Goal: Information Seeking & Learning: Learn about a topic

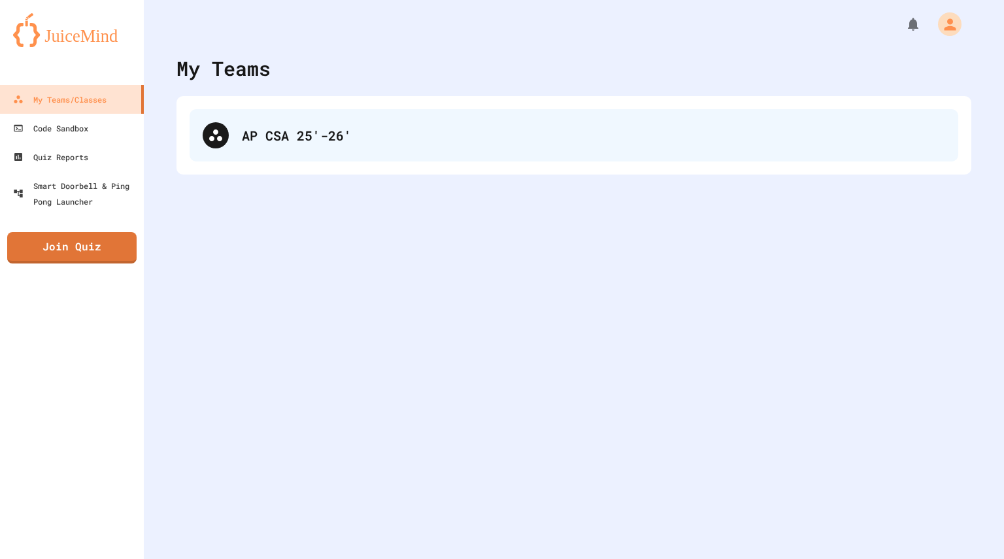
click at [484, 123] on div "AP CSA 25'-26'" at bounding box center [574, 135] width 769 height 52
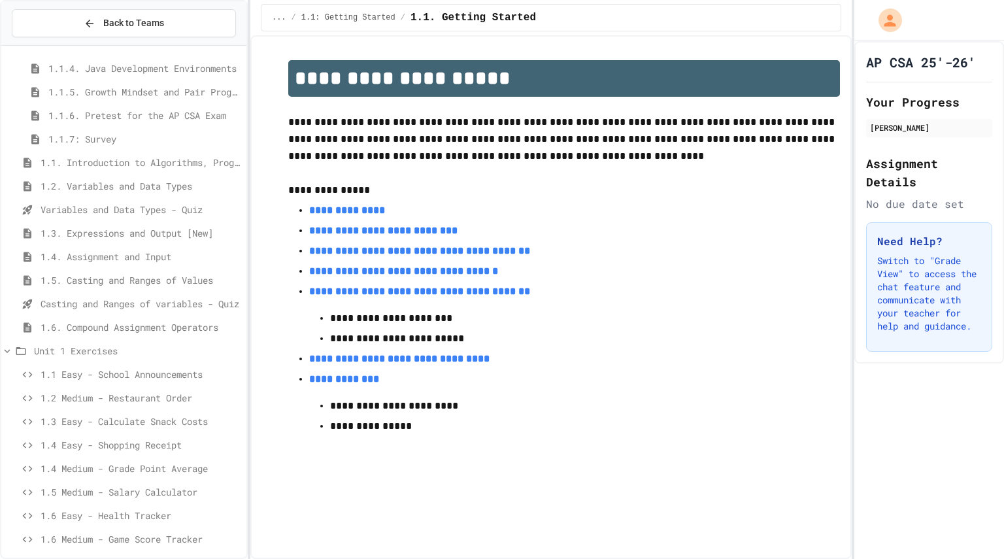
scroll to position [144, 0]
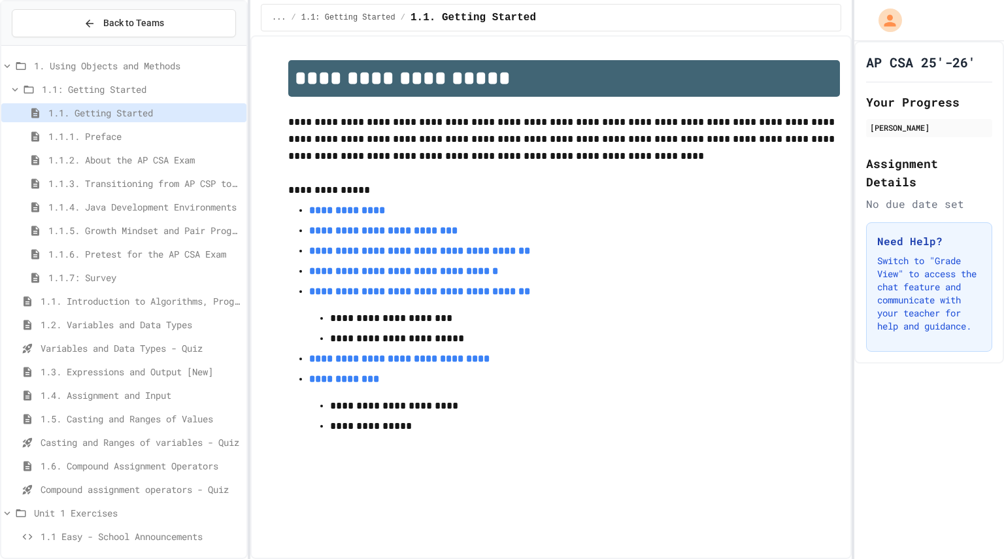
click at [117, 491] on span "Compound assignment operators - Quiz" at bounding box center [141, 489] width 201 height 14
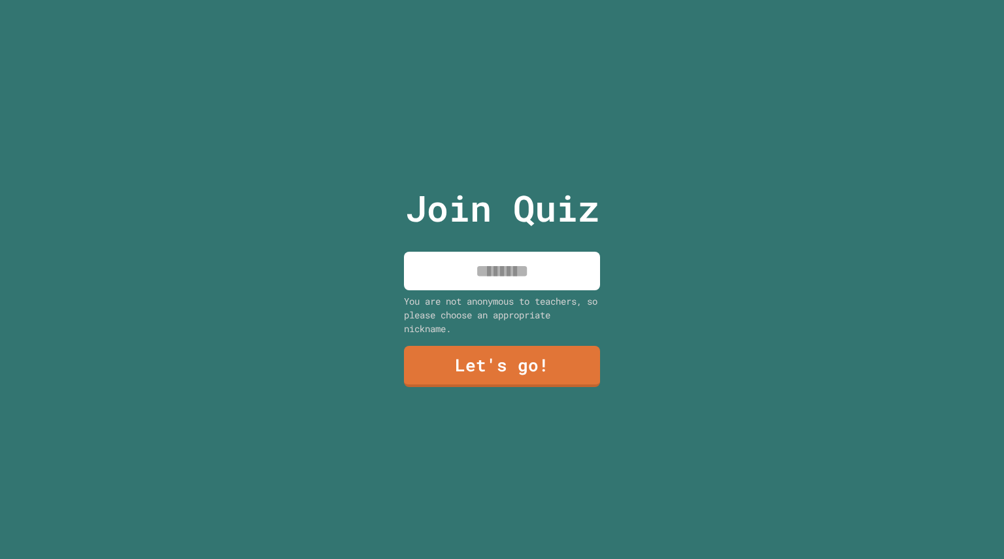
click at [417, 265] on input at bounding box center [502, 271] width 196 height 39
type input "******"
click at [469, 382] on div "Join Quiz ****** You are not anonymous to teachers, so please choose an appropr…" at bounding box center [502, 279] width 220 height 559
click at [469, 371] on link "Let's go!" at bounding box center [502, 365] width 194 height 43
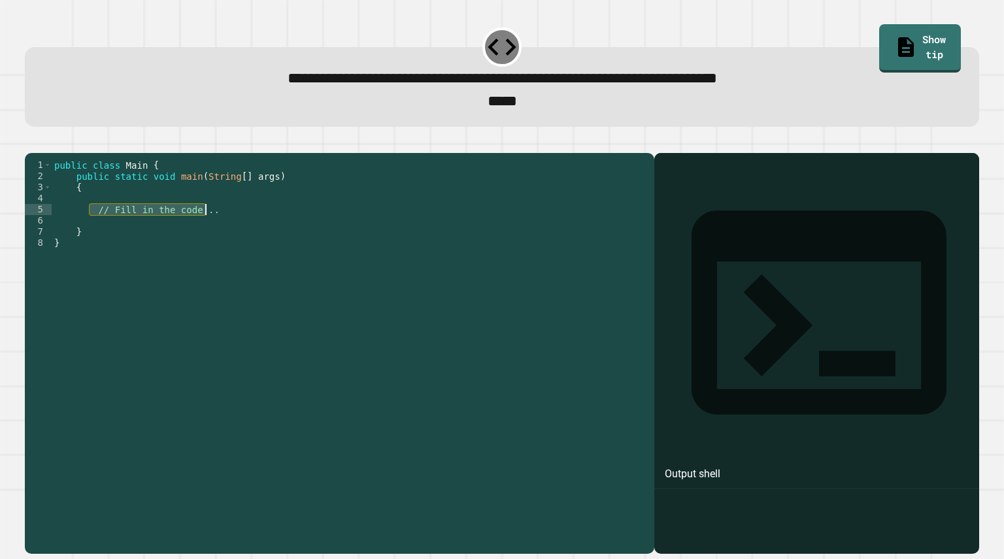
drag, startPoint x: 88, startPoint y: 232, endPoint x: 229, endPoint y: 238, distance: 142.0
click at [229, 238] on div "public class Main { public static void main ( String [ ] args ) { // Fill in th…" at bounding box center [350, 337] width 596 height 356
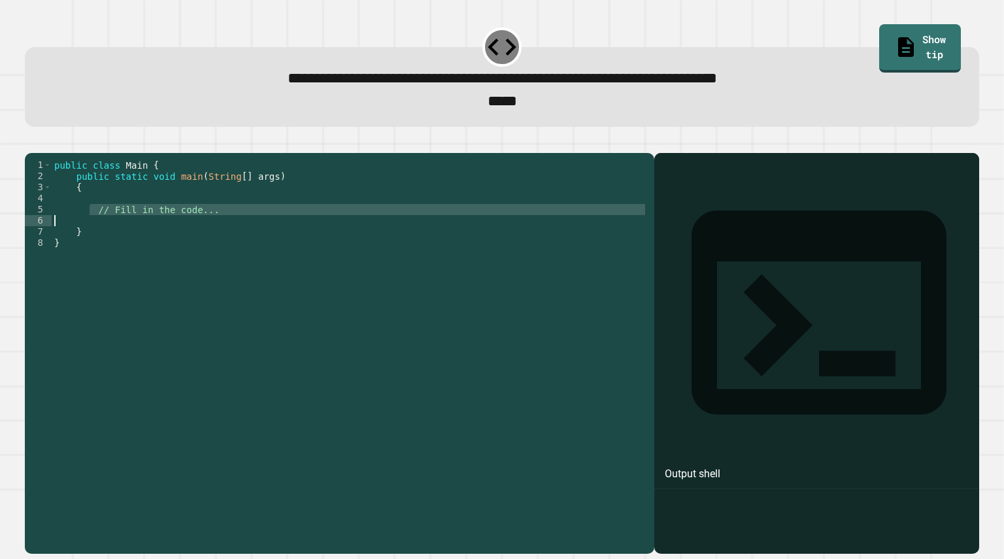
type textarea "**********"
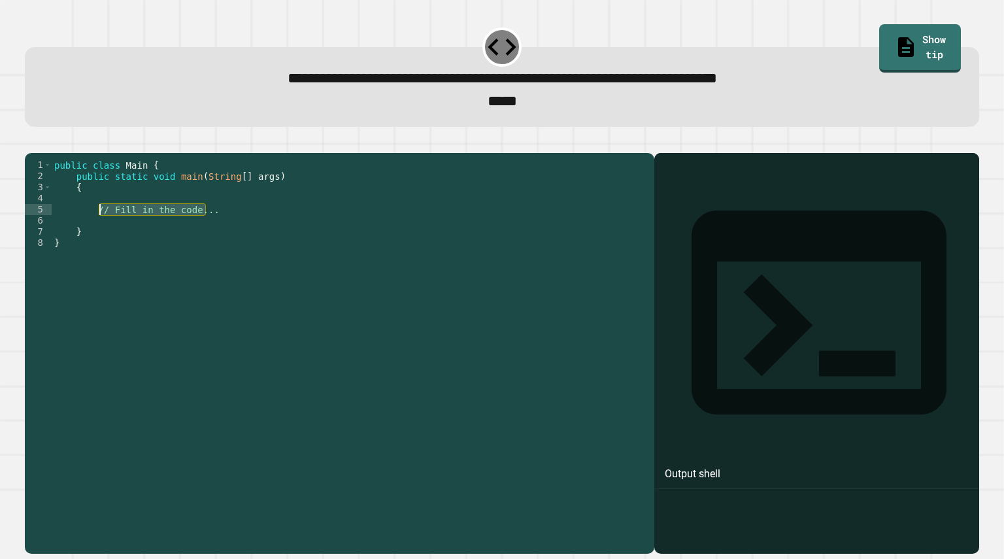
drag, startPoint x: 210, startPoint y: 229, endPoint x: 97, endPoint y: 230, distance: 113.1
click at [97, 230] on div "public class Main { public static void main ( String [ ] args ) { // Fill in th…" at bounding box center [350, 337] width 596 height 356
type textarea "*"
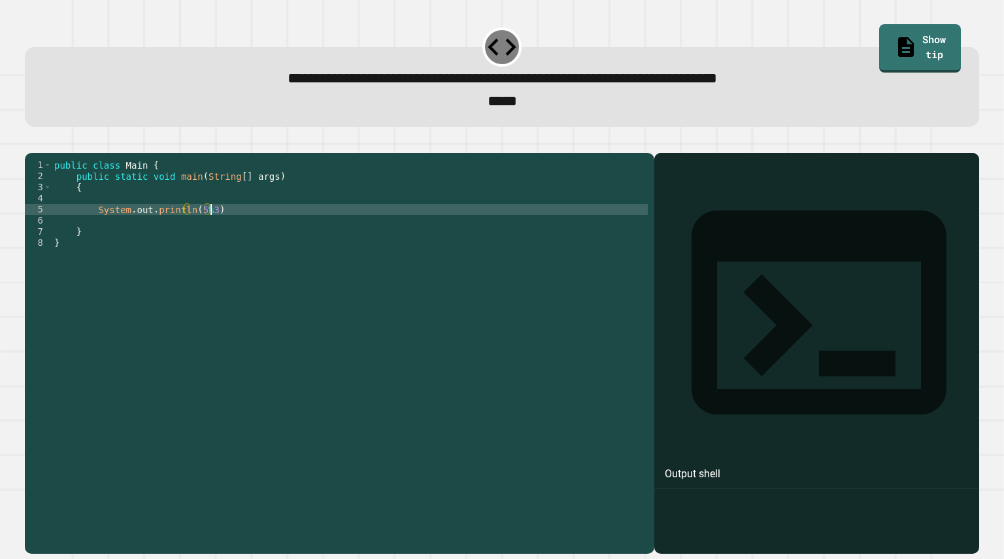
scroll to position [0, 11]
type textarea "**********"
click at [44, 139] on div "**********" at bounding box center [502, 345] width 964 height 427
click at [31, 142] on icon "button" at bounding box center [31, 142] width 0 height 0
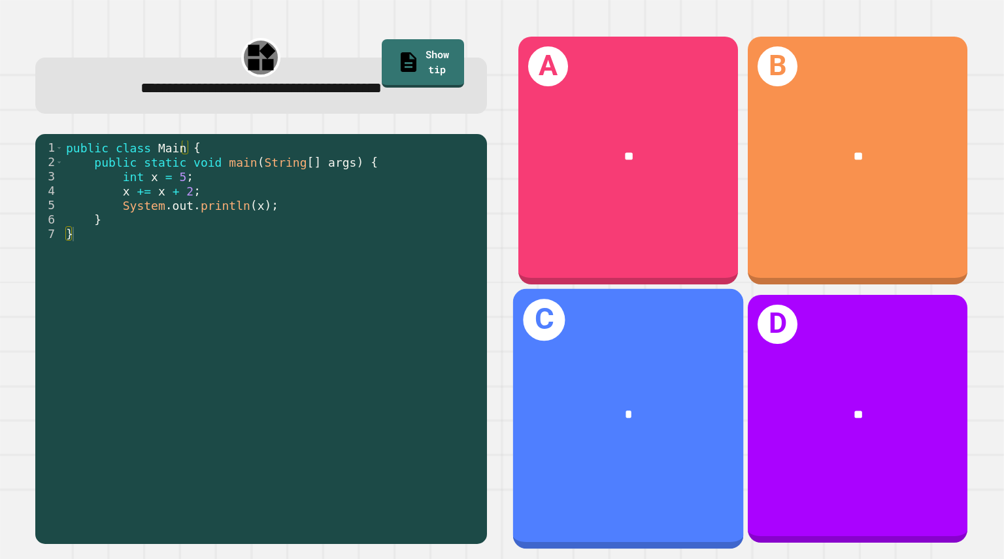
click at [707, 410] on div "*" at bounding box center [628, 414] width 230 height 69
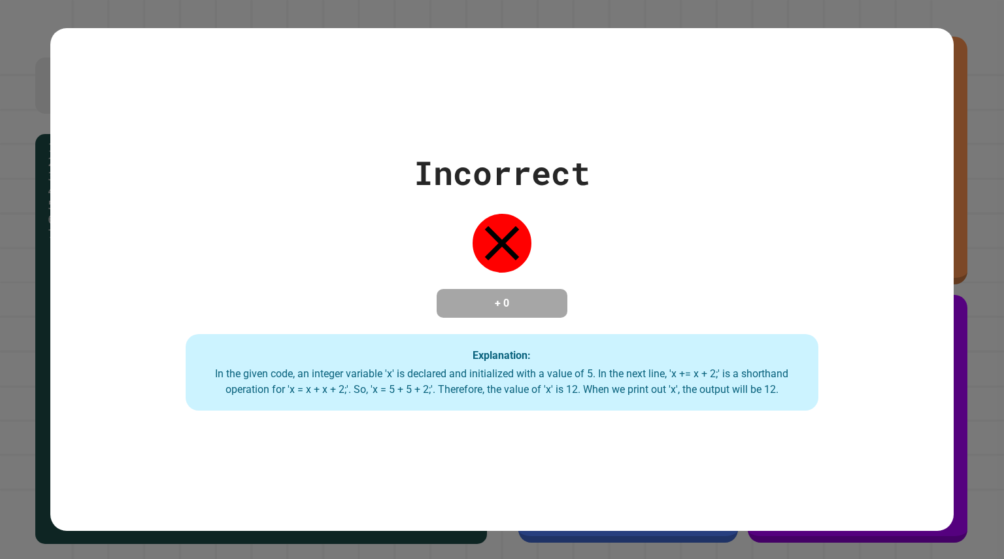
click at [3, 351] on div "Incorrect + 0 Explanation: In the given code, an integer variable 'x' is declar…" at bounding box center [502, 279] width 1004 height 559
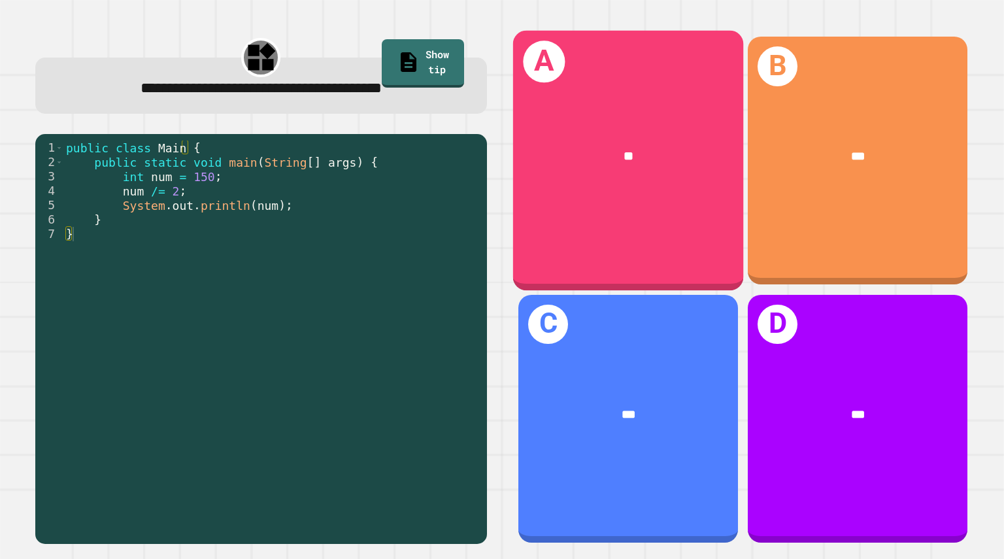
click at [610, 124] on div "**" at bounding box center [628, 156] width 230 height 69
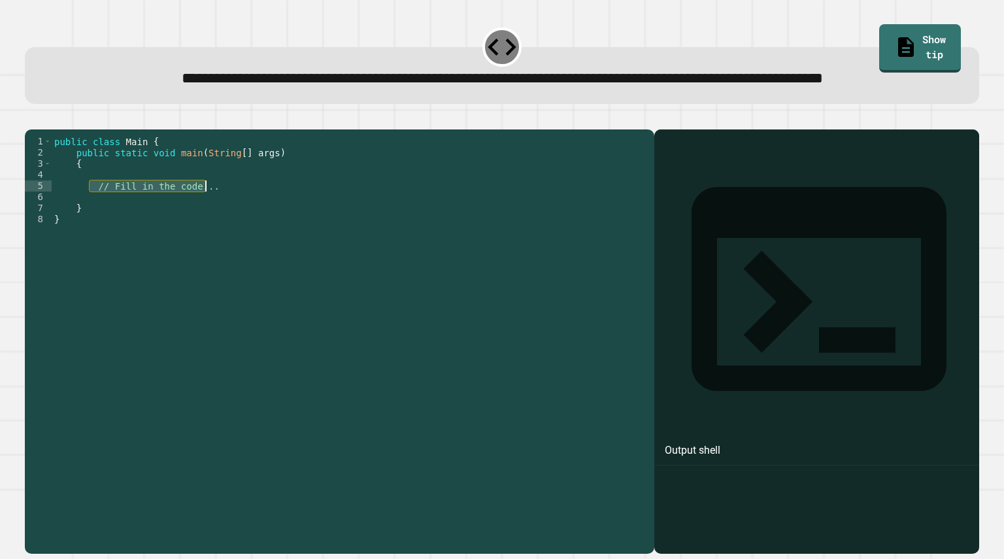
drag, startPoint x: 90, startPoint y: 231, endPoint x: 214, endPoint y: 227, distance: 123.6
click at [214, 227] on div "public class Main { public static void main ( String [ ] args ) { // Fill in th…" at bounding box center [350, 314] width 596 height 356
type textarea "**********"
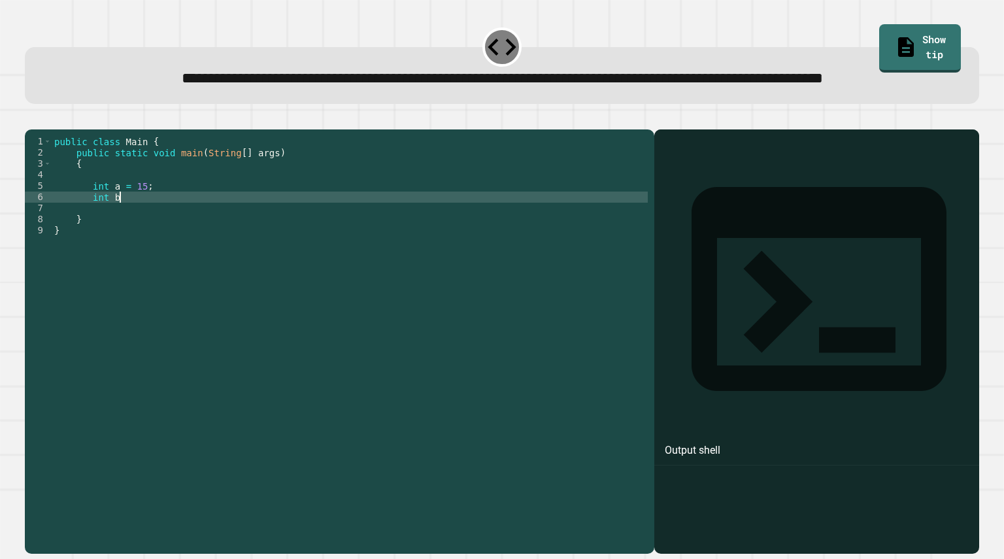
scroll to position [0, 5]
type textarea "*********"
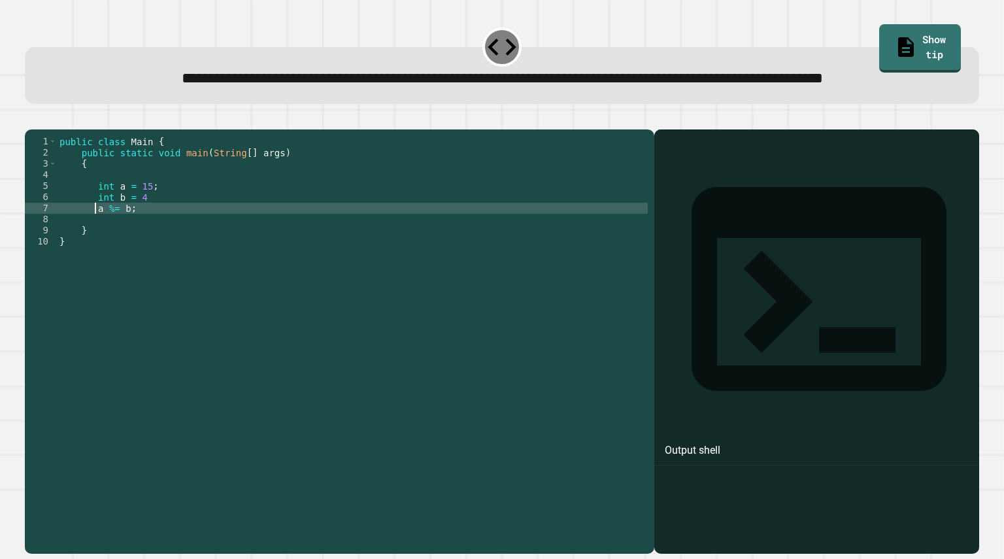
click at [95, 253] on div "public class Main { public static void main ( String [ ] args ) { int a = 15 ; …" at bounding box center [352, 314] width 591 height 356
drag, startPoint x: 256, startPoint y: 139, endPoint x: 222, endPoint y: 250, distance: 116.8
click at [222, 250] on div "public class Main { public static void main ( String [ ] args ) { int a = 15 ; …" at bounding box center [352, 314] width 591 height 356
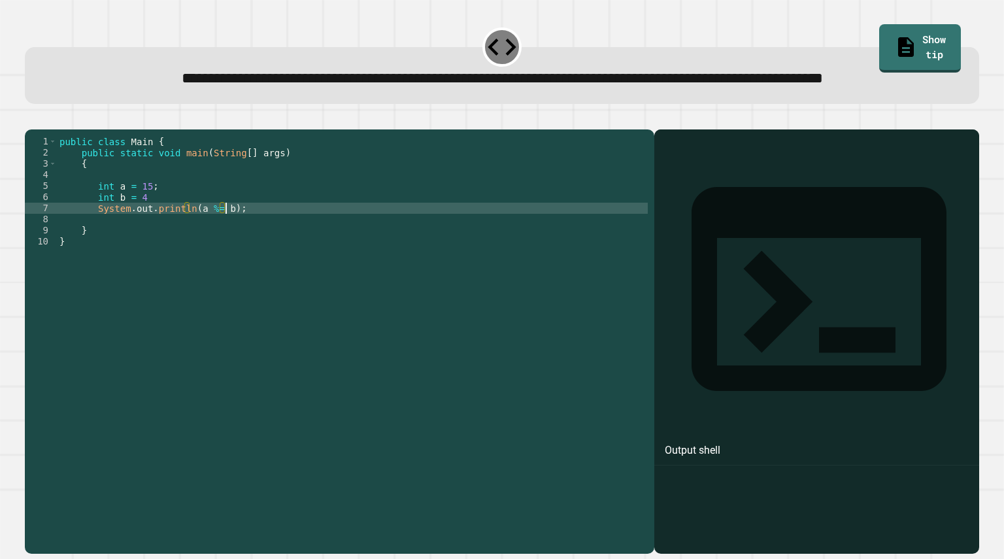
click at [31, 119] on icon "button" at bounding box center [31, 119] width 0 height 0
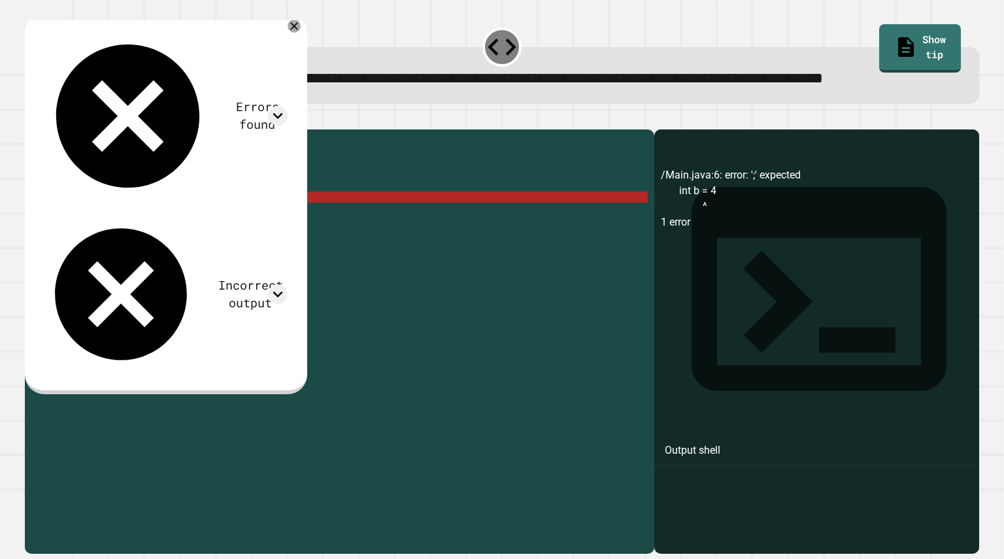
click at [168, 239] on div "public class Main { public static void main ( String [ ] args ) { int a = 15 ; …" at bounding box center [352, 314] width 591 height 356
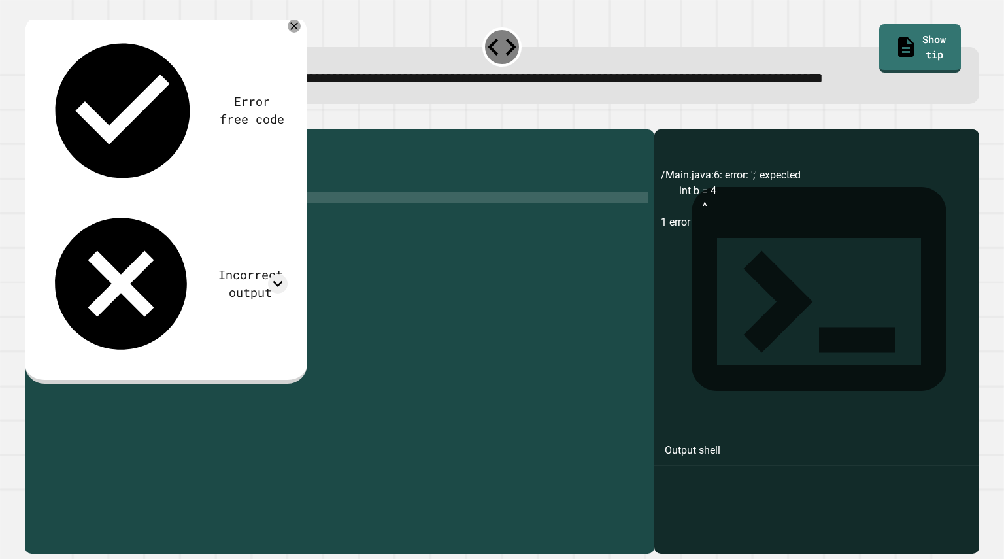
type textarea "**********"
click at [44, 131] on icon "button" at bounding box center [40, 126] width 7 height 9
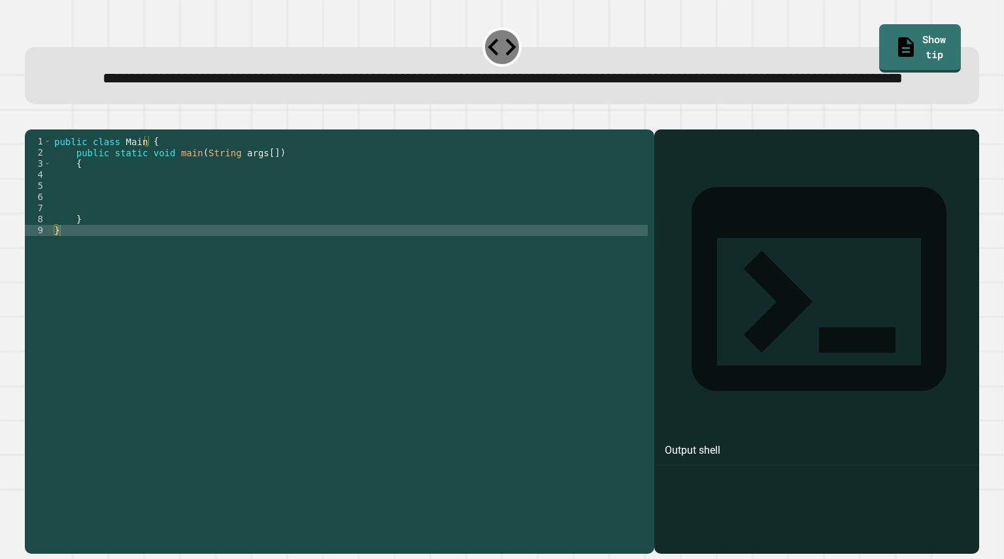
click at [98, 225] on div "public class Main { public static void main ( String args [ ]) { } }" at bounding box center [350, 314] width 596 height 356
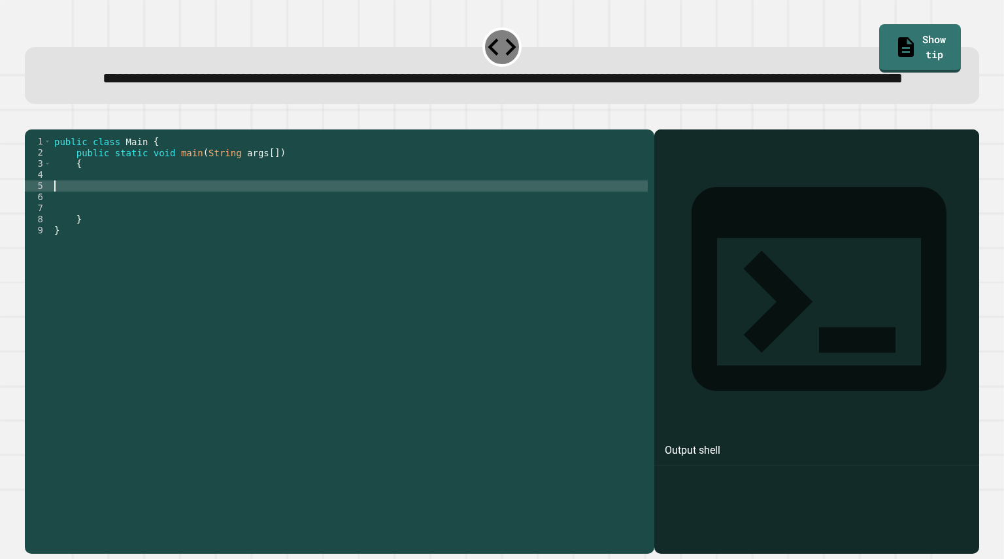
click at [114, 216] on div "public class Main { public static void main ( String args [ ]) { } }" at bounding box center [350, 314] width 596 height 356
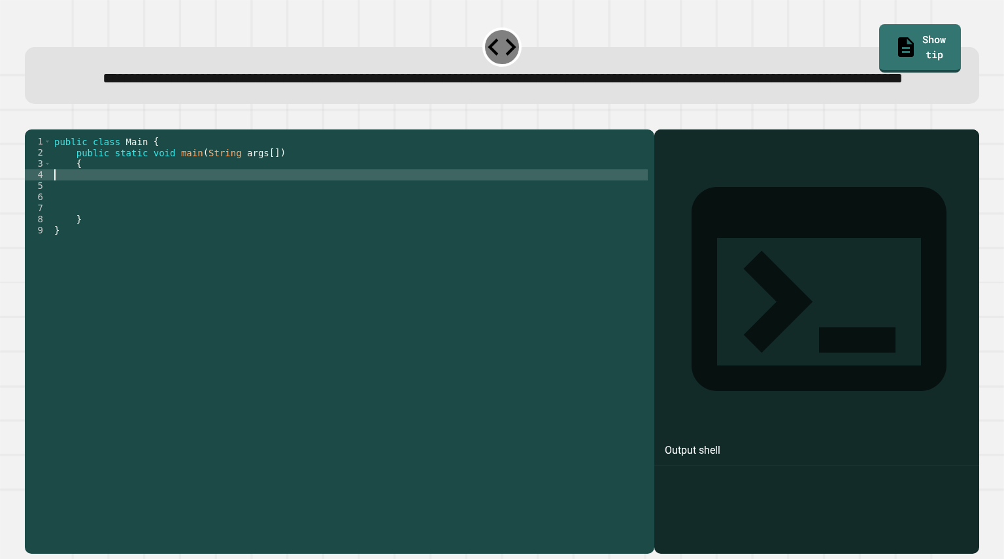
click at [120, 208] on div "public class Main { public static void main ( String args [ ]) { } }" at bounding box center [350, 314] width 596 height 356
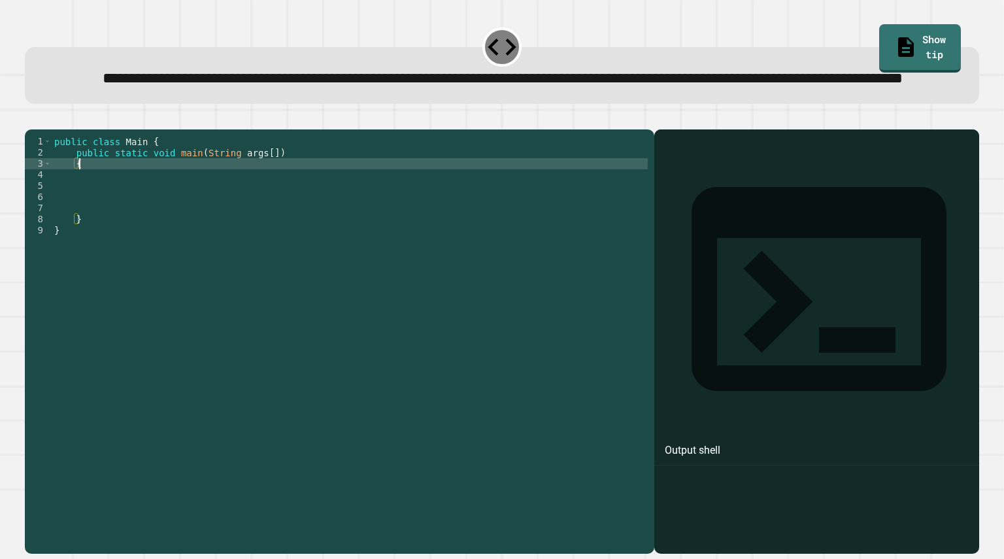
type textarea "*"
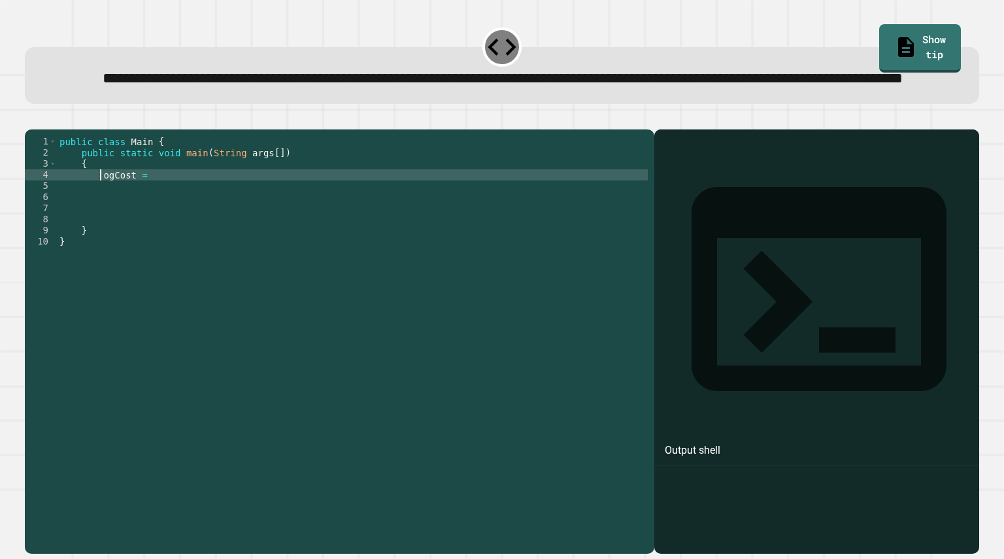
click at [101, 220] on div "public class Main { public static void main ( String args [ ]) { ogCost = } }" at bounding box center [352, 314] width 591 height 356
drag, startPoint x: 100, startPoint y: 220, endPoint x: 194, endPoint y: 220, distance: 94.1
click at [194, 220] on div "public class Main { public static void main ( String args [ ]) { doubleogCost =…" at bounding box center [352, 314] width 591 height 356
type textarea "**********"
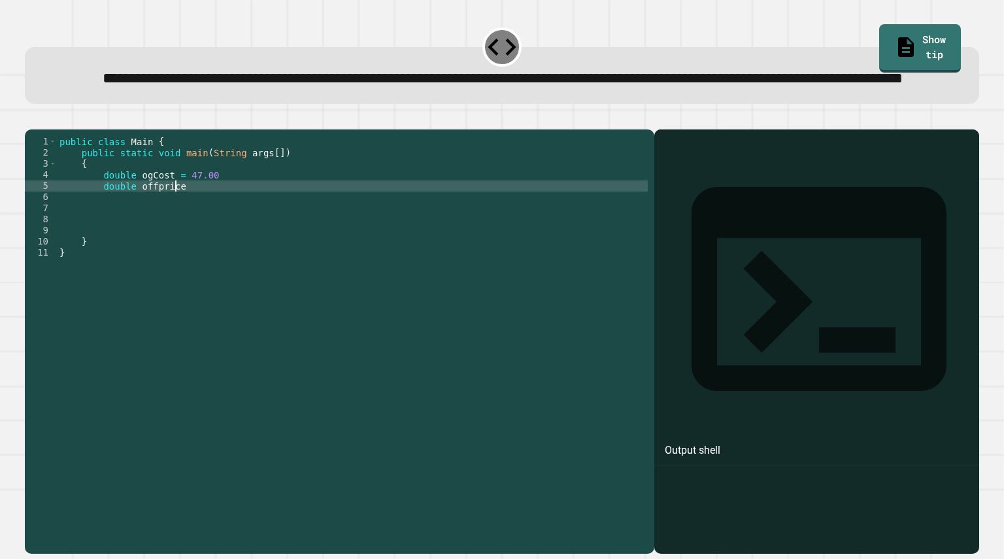
scroll to position [0, 8]
type textarea "**********"
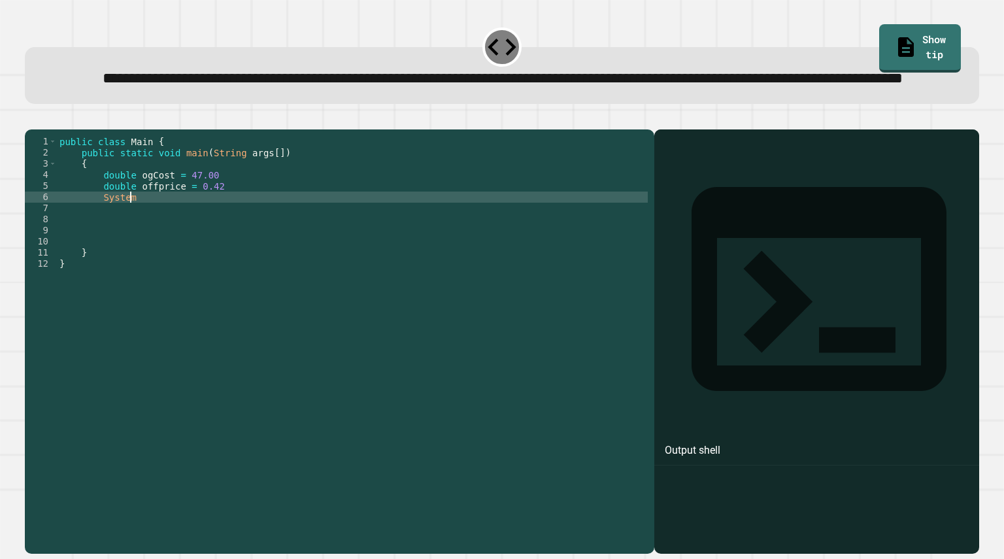
scroll to position [0, 4]
type textarea "*"
click at [211, 221] on div "public class Main { public static void main ( String args [ ]) { double ogCost …" at bounding box center [352, 314] width 591 height 356
click at [227, 241] on div "public class Main { public static void main ( String args [ ]) { double ogCost …" at bounding box center [352, 314] width 591 height 356
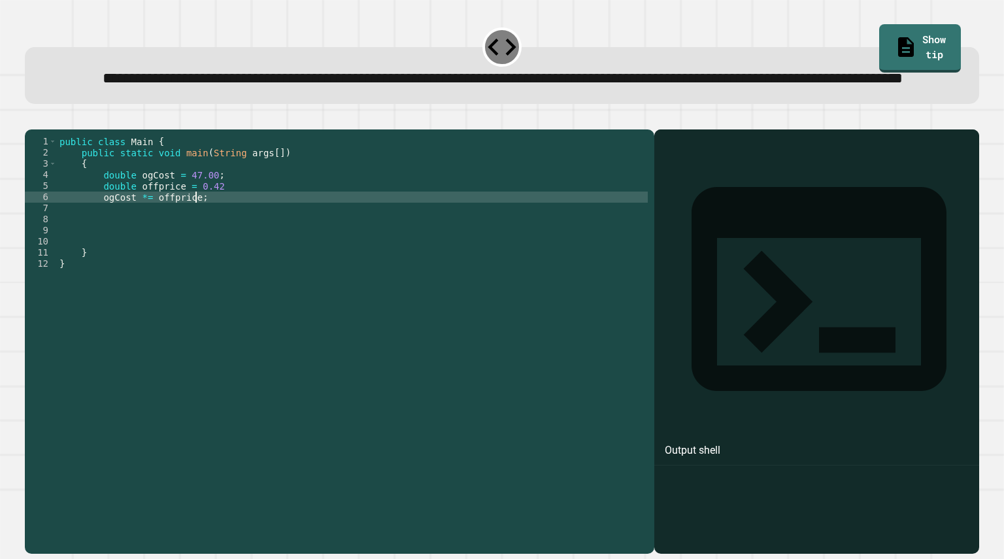
click at [234, 231] on div "public class Main { public static void main ( String args [ ]) { double ogCost …" at bounding box center [352, 314] width 591 height 356
click at [216, 243] on div "public class Main { public static void main ( String args [ ]) { double ogCost …" at bounding box center [352, 314] width 591 height 356
type textarea "**********"
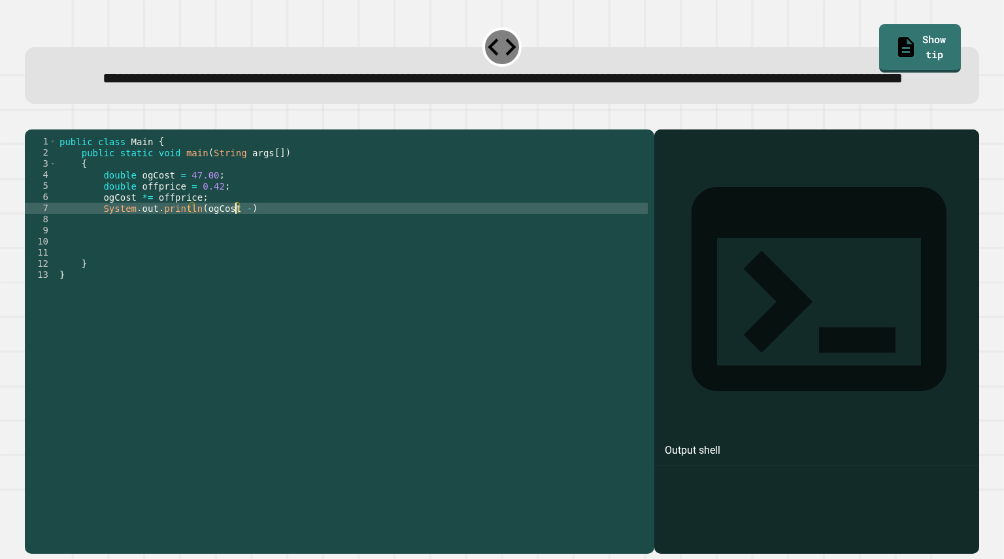
scroll to position [0, 12]
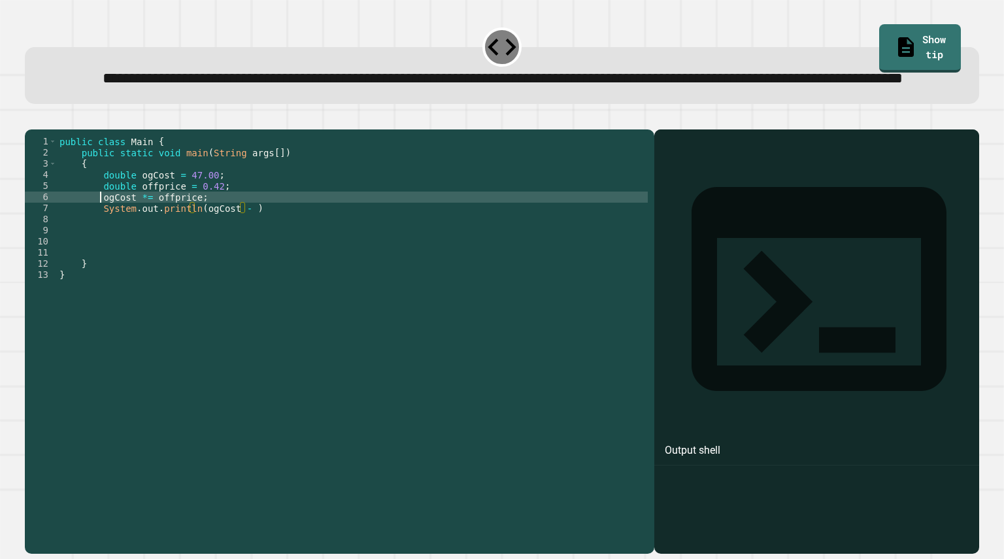
click at [99, 242] on div "public class Main { public static void main ( String args [ ]) { double ogCost …" at bounding box center [352, 314] width 591 height 356
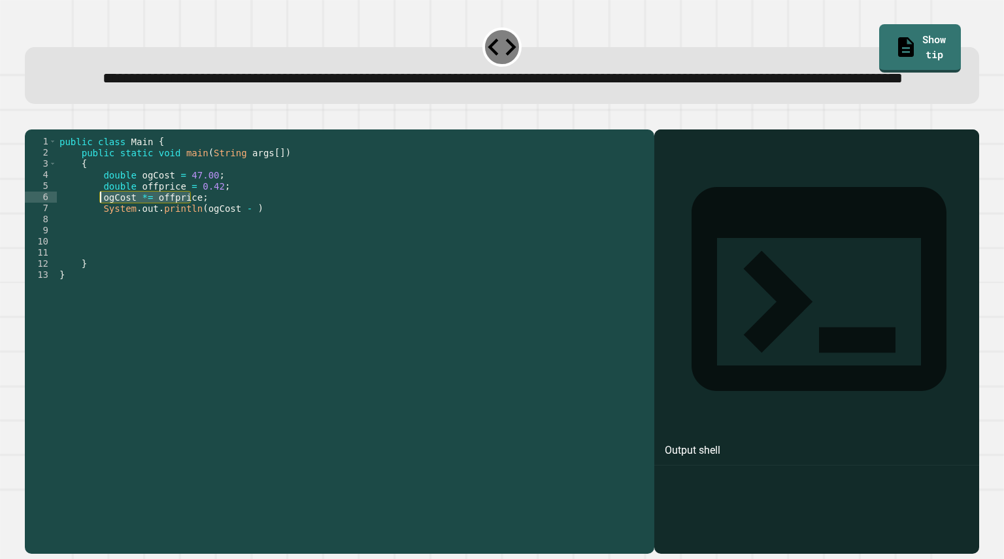
drag, startPoint x: 190, startPoint y: 241, endPoint x: 101, endPoint y: 242, distance: 88.9
click at [101, 242] on div "public class Main { public static void main ( String args [ ]) { double ogCost …" at bounding box center [352, 314] width 591 height 356
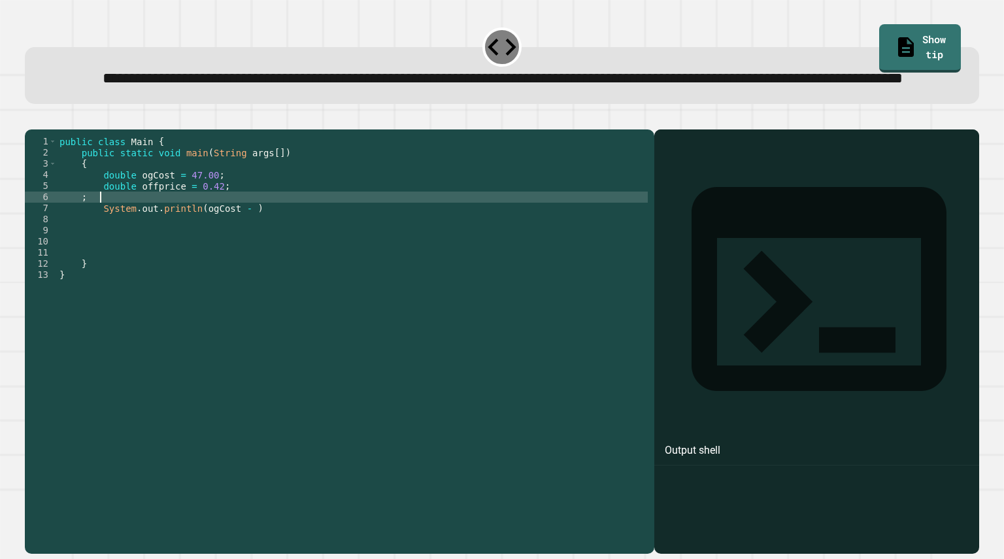
scroll to position [0, 3]
click at [235, 258] on div "public class Main { public static void main ( String args [ ]) { double ogCost …" at bounding box center [352, 314] width 591 height 356
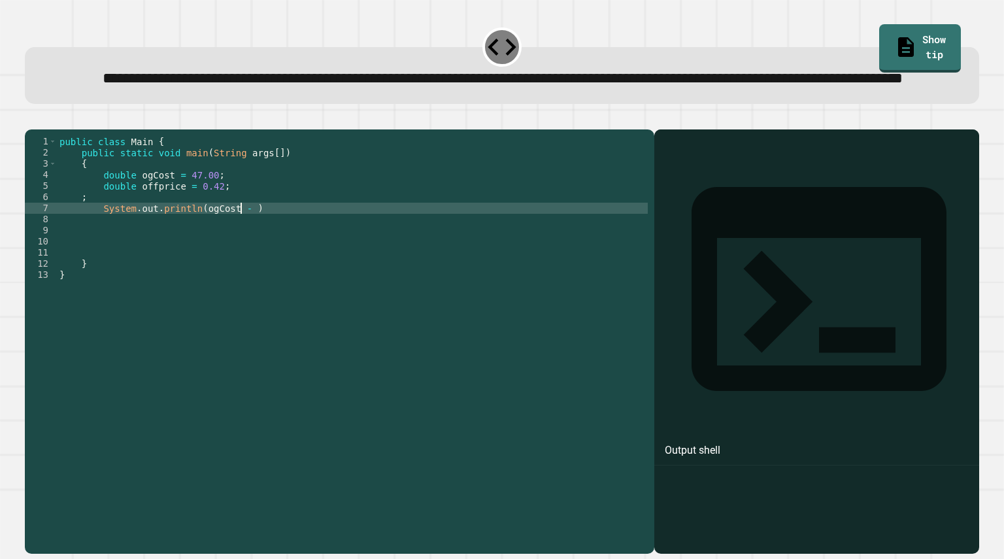
click at [239, 254] on div "public class Main { public static void main ( String args [ ]) { double ogCost …" at bounding box center [352, 314] width 591 height 356
paste textarea "**********"
click at [389, 263] on div "public class Main { public static void main ( String args [ ]) { double ogCost …" at bounding box center [352, 314] width 591 height 356
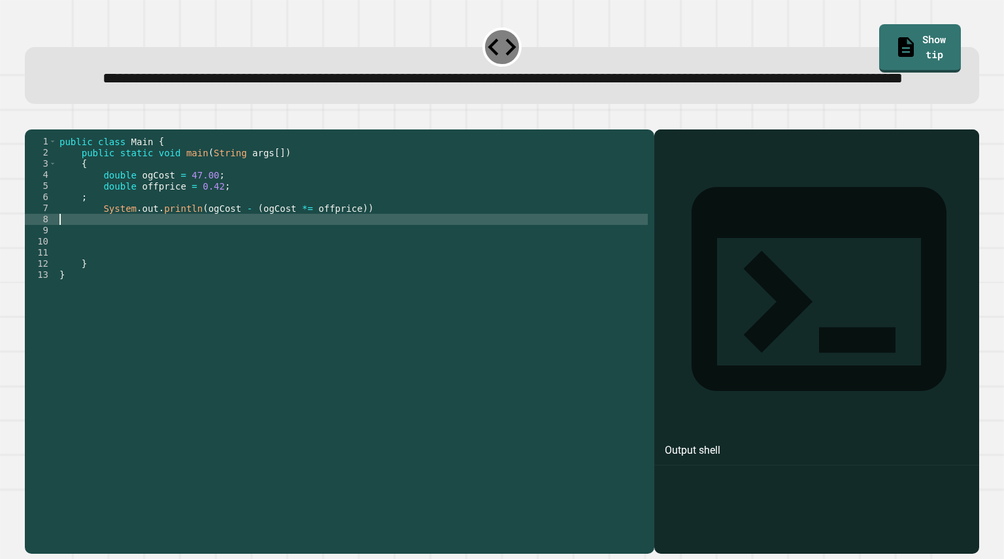
scroll to position [0, 0]
click at [389, 259] on div "public class Main { public static void main ( String args [ ]) { double ogCost …" at bounding box center [352, 314] width 591 height 356
click at [389, 258] on div "public class Main { public static void main ( String args [ ]) { double ogCost …" at bounding box center [352, 314] width 591 height 356
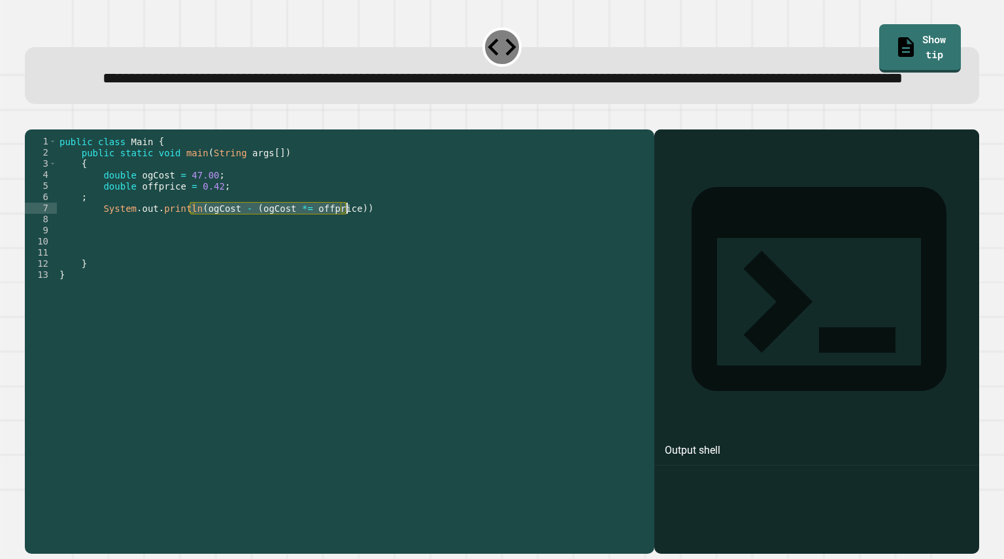
scroll to position [0, 9]
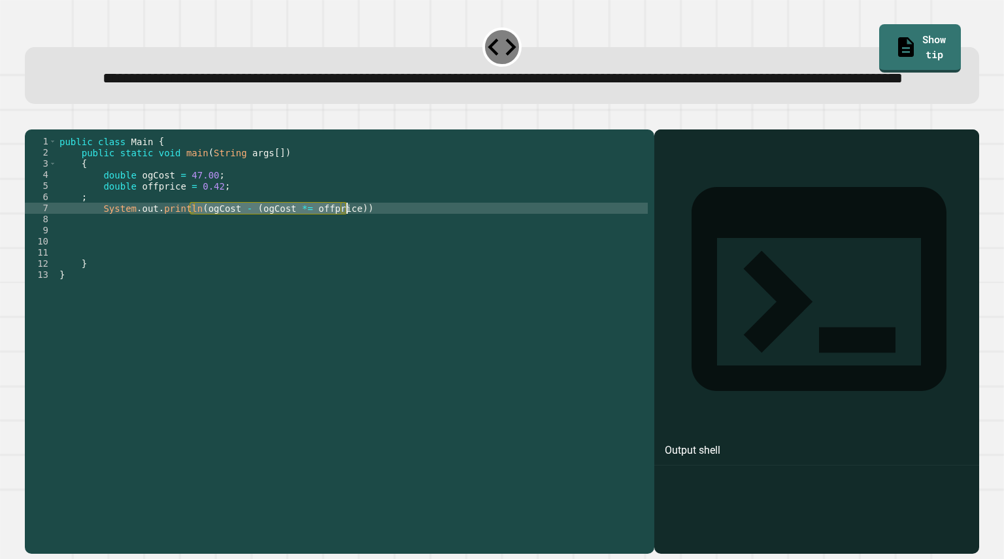
click at [392, 254] on div "public class Main { public static void main ( String args [ ]) { double ogCost …" at bounding box center [352, 302] width 591 height 333
click at [303, 239] on div "public class Main { public static void main ( String args [ ]) { double ogCost …" at bounding box center [352, 314] width 591 height 356
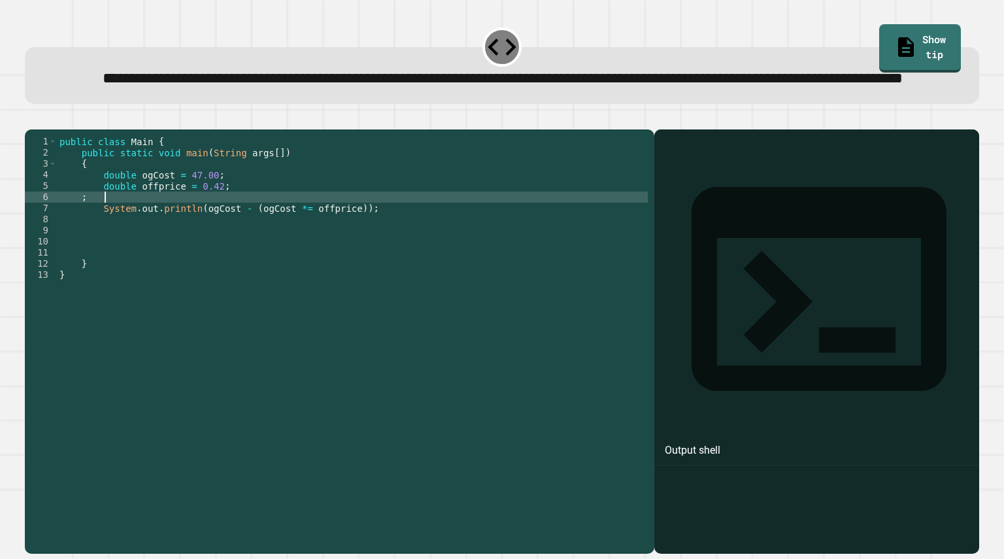
type textarea "*"
click at [44, 131] on icon "button" at bounding box center [40, 126] width 7 height 9
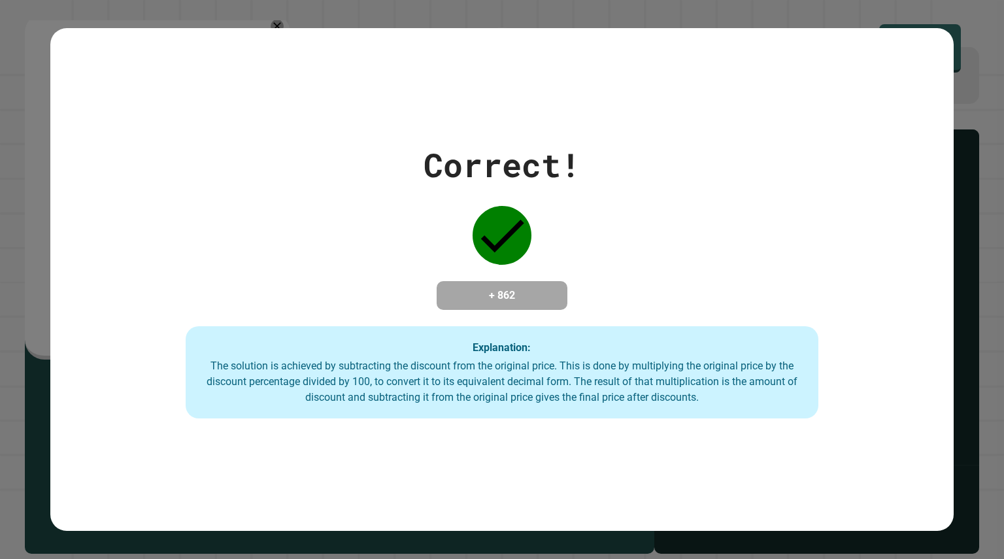
drag, startPoint x: 450, startPoint y: 1, endPoint x: 567, endPoint y: 154, distance: 193.1
click at [567, 154] on div "Correct!" at bounding box center [502, 165] width 157 height 49
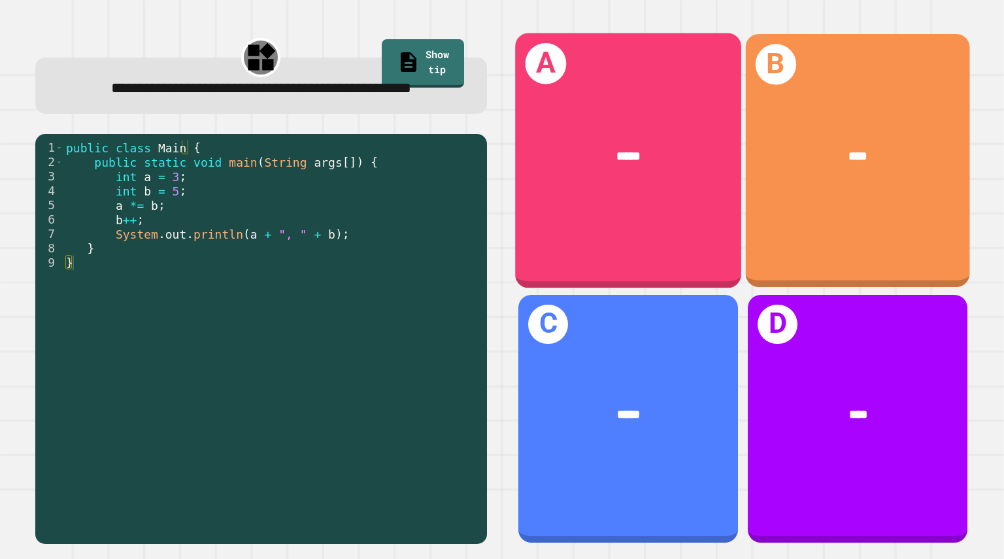
click at [635, 193] on div "A *****" at bounding box center [628, 160] width 226 height 255
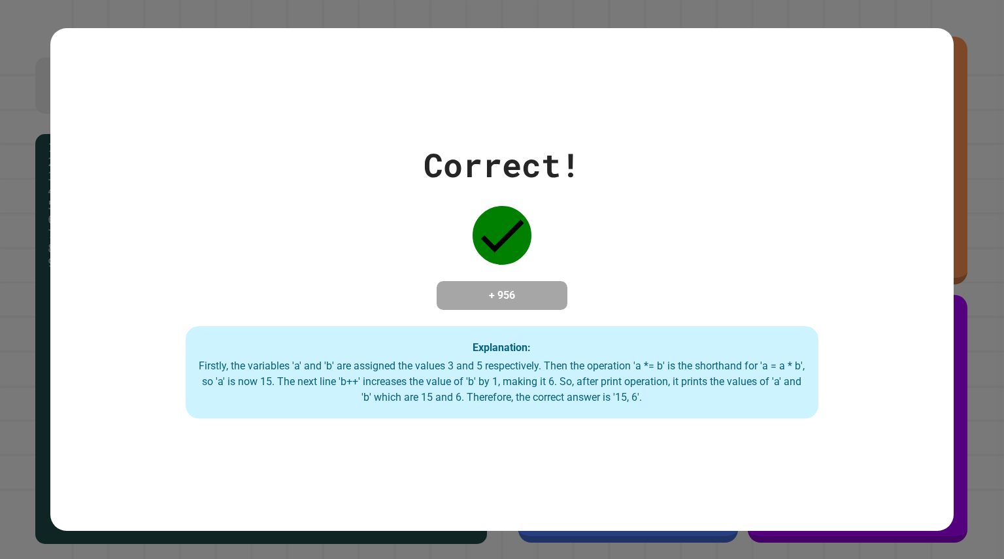
click at [635, 193] on div "Correct! + 956 Explanation: Firstly, the variables 'a' and 'b' are assigned the…" at bounding box center [501, 280] width 903 height 278
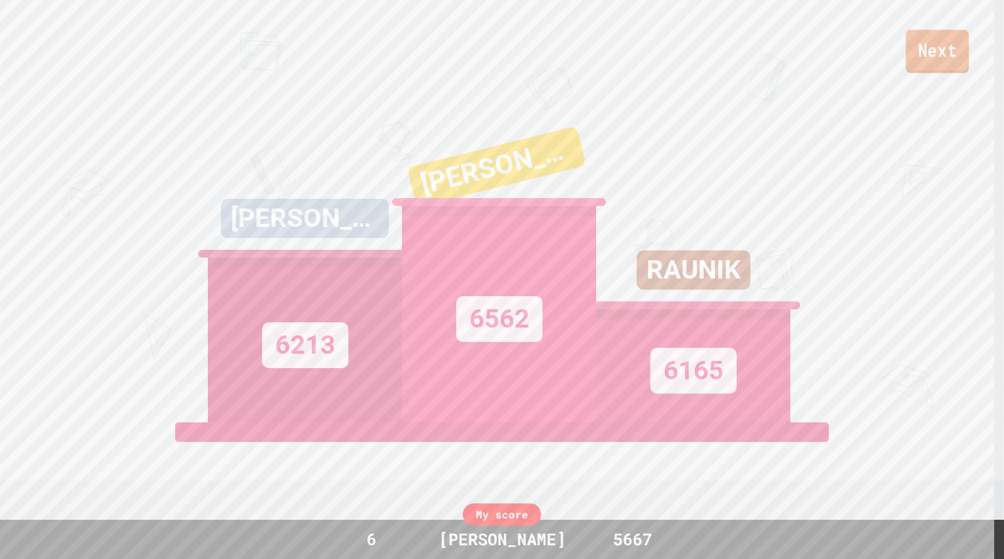
click at [941, 40] on link "Next" at bounding box center [937, 51] width 63 height 43
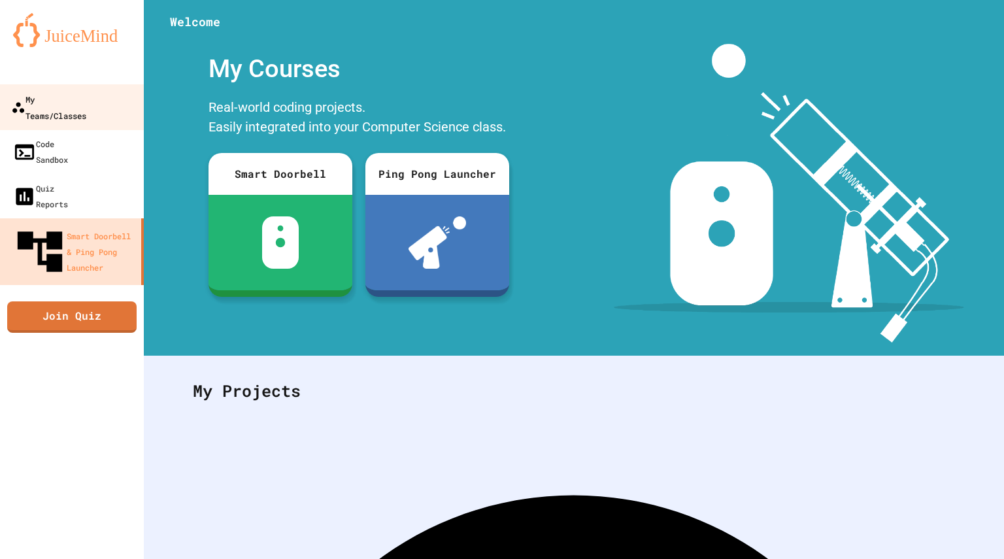
click at [85, 107] on div "My Teams/Classes" at bounding box center [48, 107] width 75 height 32
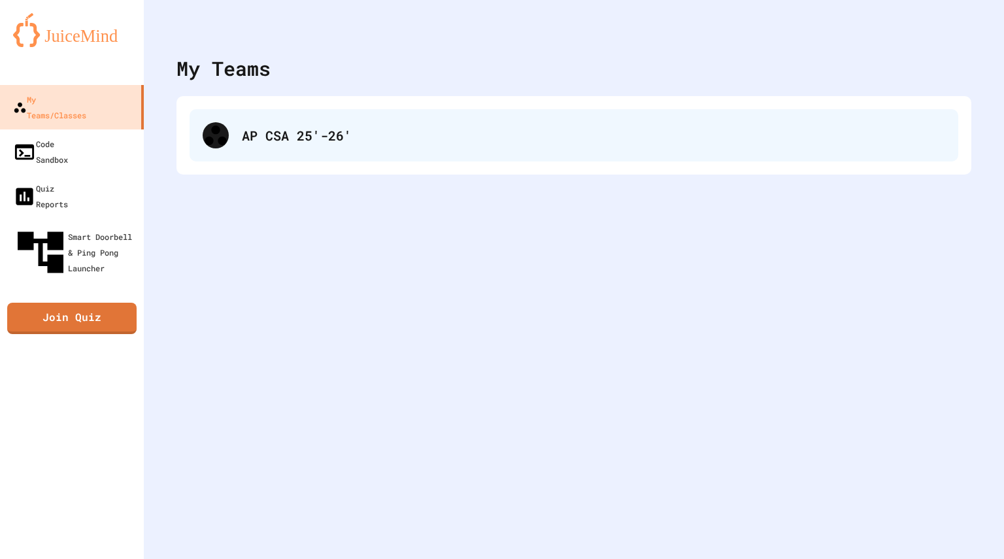
click at [355, 127] on div "AP CSA 25'-26'" at bounding box center [593, 135] width 703 height 20
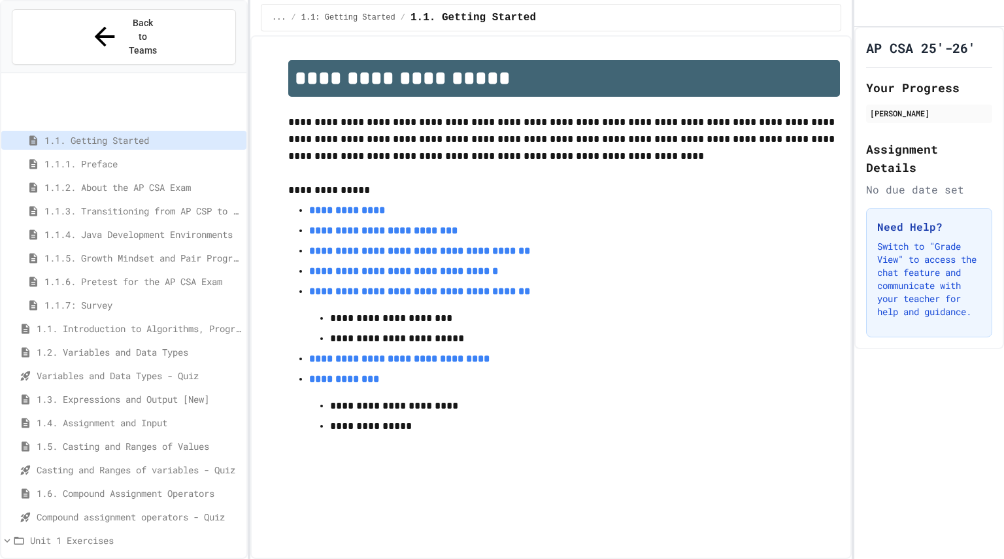
scroll to position [100, 0]
